Goal: Obtain resource: Download file/media

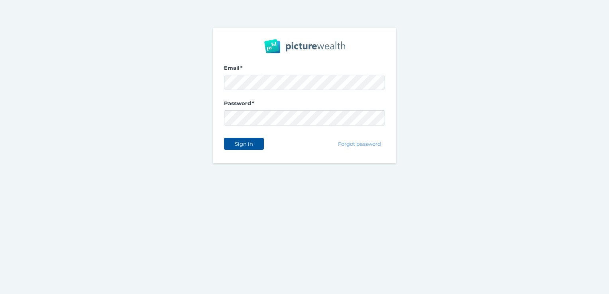
click at [252, 147] on button "Sign in" at bounding box center [244, 144] width 40 height 12
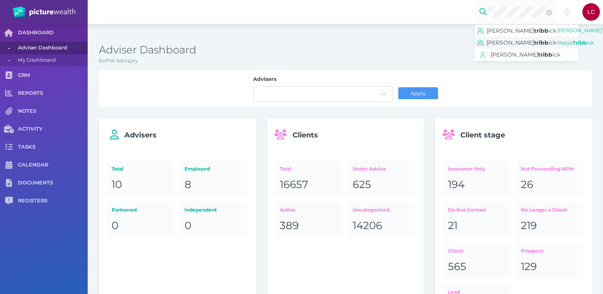
click at [502, 49] on span "[PERSON_NAME] ick" at bounding box center [522, 43] width 70 height 12
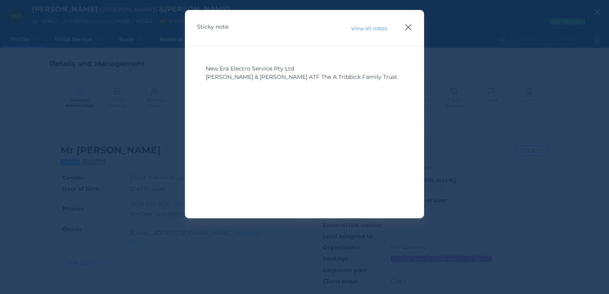
click at [408, 27] on icon "button" at bounding box center [409, 27] width 6 height 6
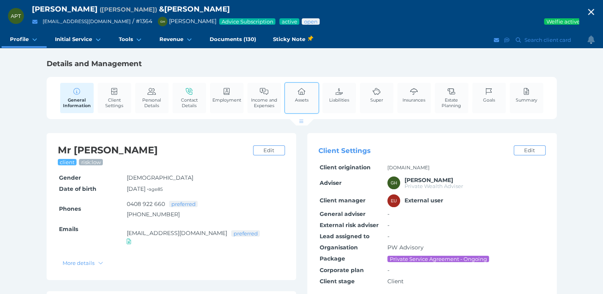
click at [297, 105] on link "Assets" at bounding box center [302, 95] width 18 height 24
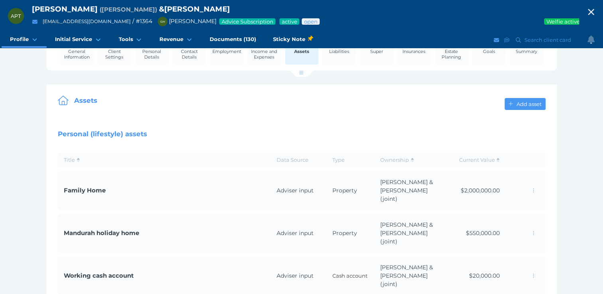
scroll to position [40, 0]
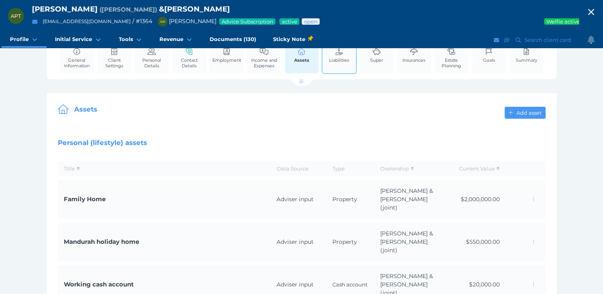
click at [341, 64] on link "Liabilities" at bounding box center [339, 55] width 24 height 24
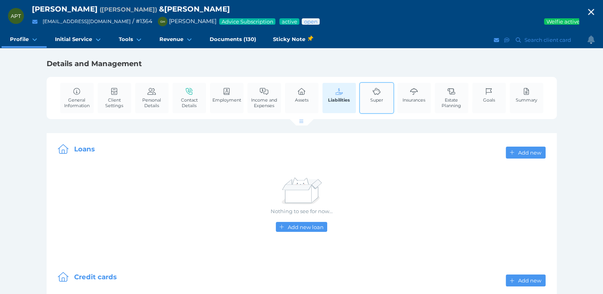
click at [368, 101] on link "Super" at bounding box center [376, 95] width 17 height 24
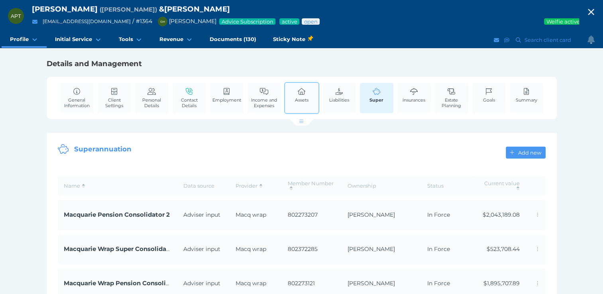
click at [289, 99] on div "Assets" at bounding box center [301, 98] width 35 height 32
click at [292, 97] on div "Assets" at bounding box center [301, 98] width 35 height 32
click at [300, 98] on span "Assets" at bounding box center [302, 100] width 14 height 6
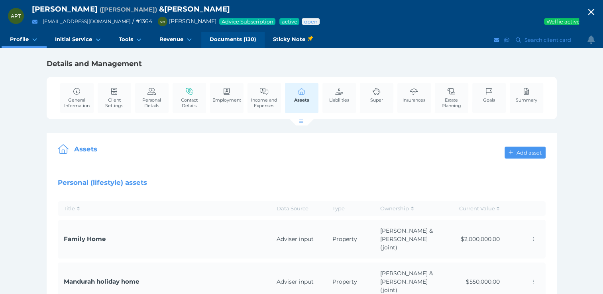
click at [247, 41] on span "Documents (130)" at bounding box center [233, 39] width 47 height 7
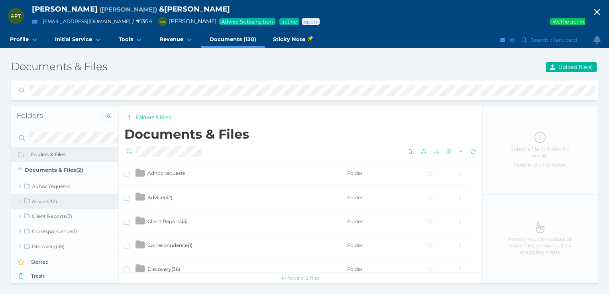
click at [21, 198] on link "Advice ( 32 )" at bounding box center [64, 201] width 107 height 15
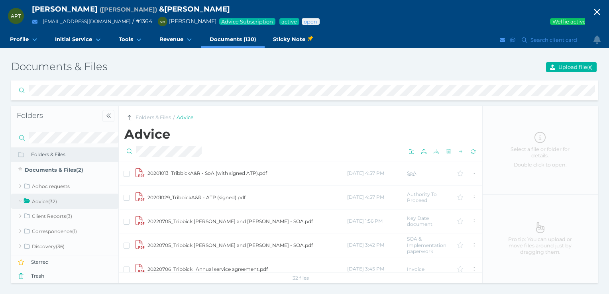
click at [197, 175] on td "20201013_TribbickA&R - SoA (with signed ATP).pdf" at bounding box center [247, 174] width 200 height 24
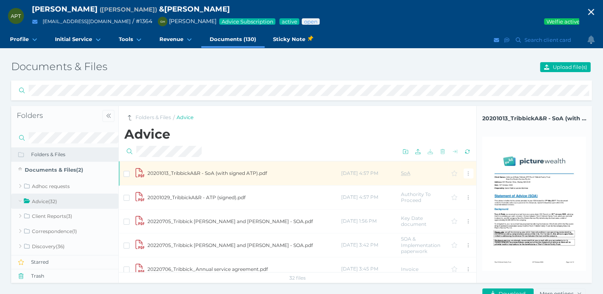
scroll to position [40, 0]
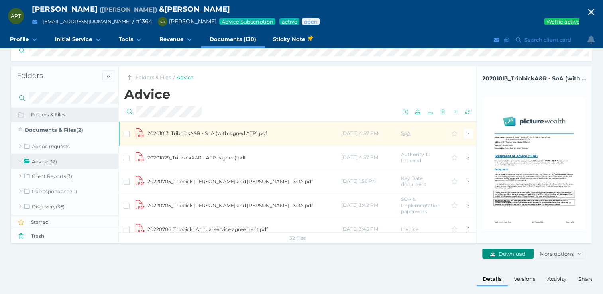
click at [517, 253] on span "Download" at bounding box center [513, 254] width 32 height 6
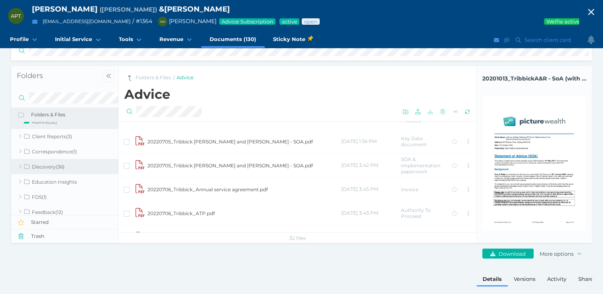
click at [24, 162] on link "Discovery ( 36 )" at bounding box center [64, 166] width 107 height 15
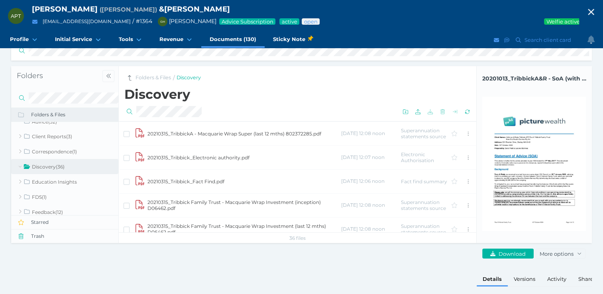
scroll to position [160, 0]
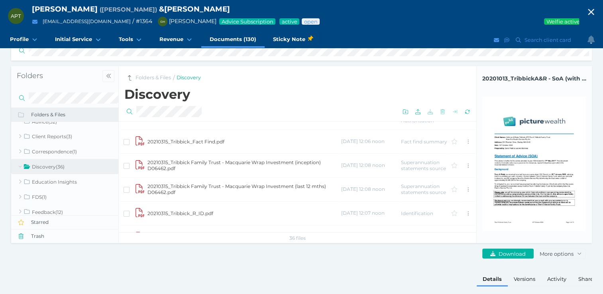
click at [187, 143] on td "20210315_Tribbick_Fact Find.pdf" at bounding box center [244, 142] width 194 height 24
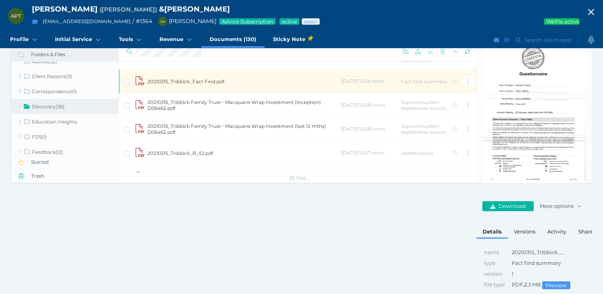
scroll to position [120, 0]
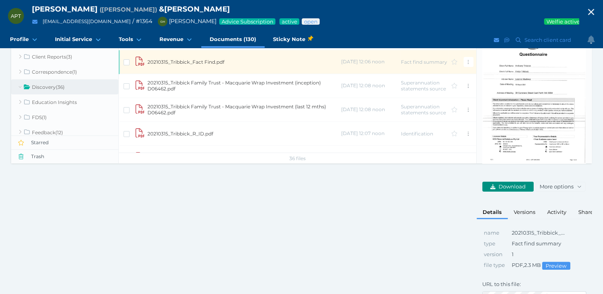
click at [521, 185] on span "Download" at bounding box center [513, 186] width 32 height 6
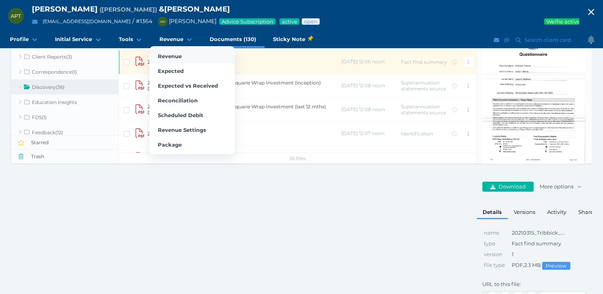
click at [166, 57] on span "Revenue" at bounding box center [170, 56] width 24 height 6
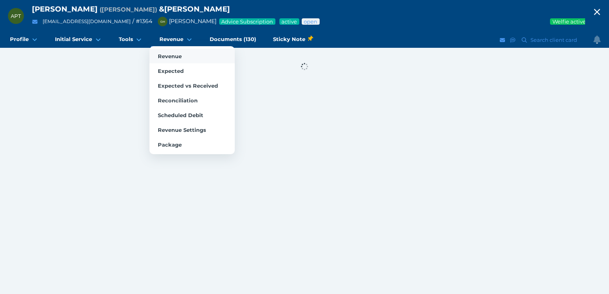
select select "25"
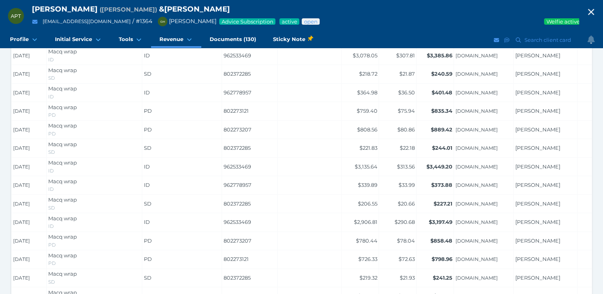
scroll to position [239, 0]
